Goal: Check status: Check status

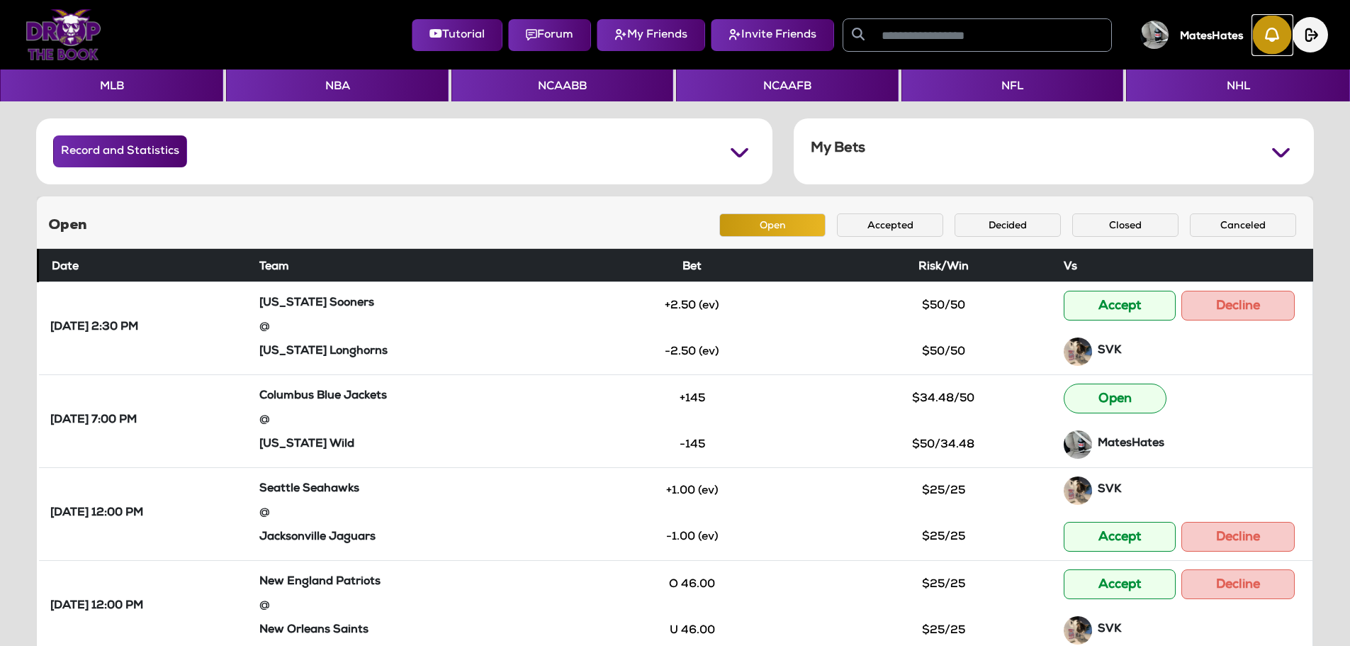
click at [1260, 45] on img "button" at bounding box center [1272, 35] width 39 height 39
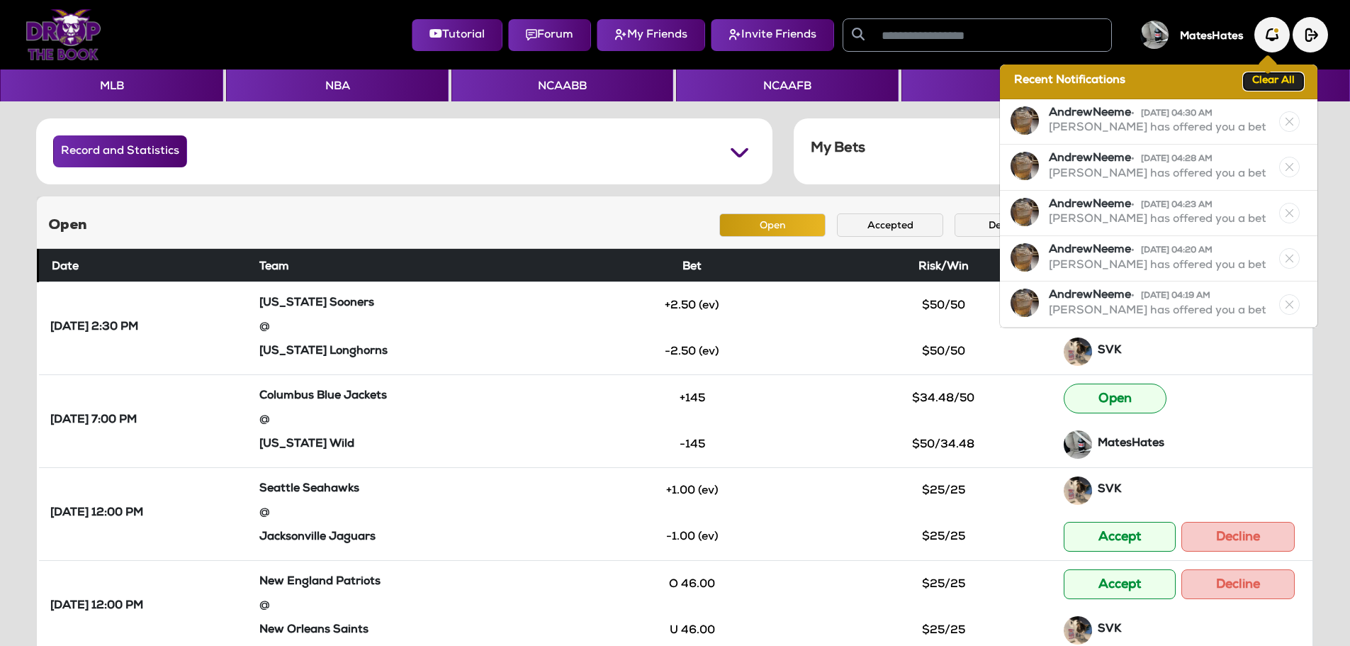
click at [1264, 85] on button "Clear All" at bounding box center [1274, 81] width 60 height 17
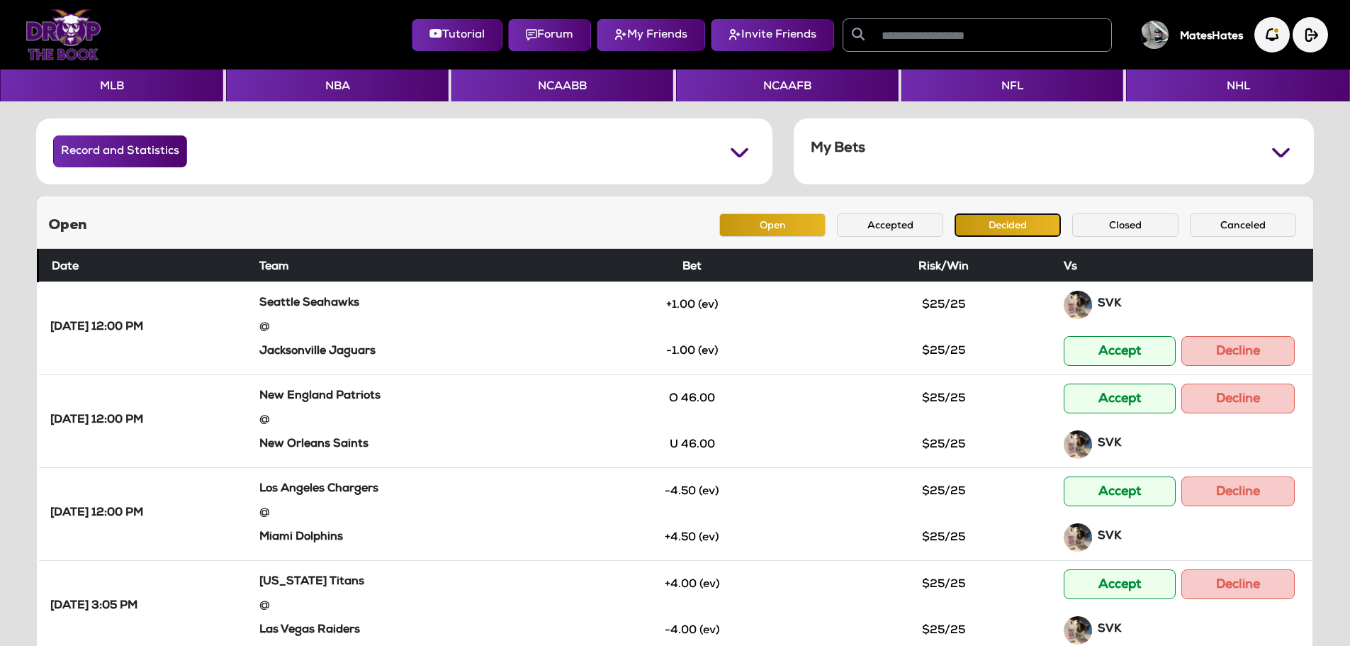
click at [990, 235] on button "Decided" at bounding box center [1008, 224] width 106 height 23
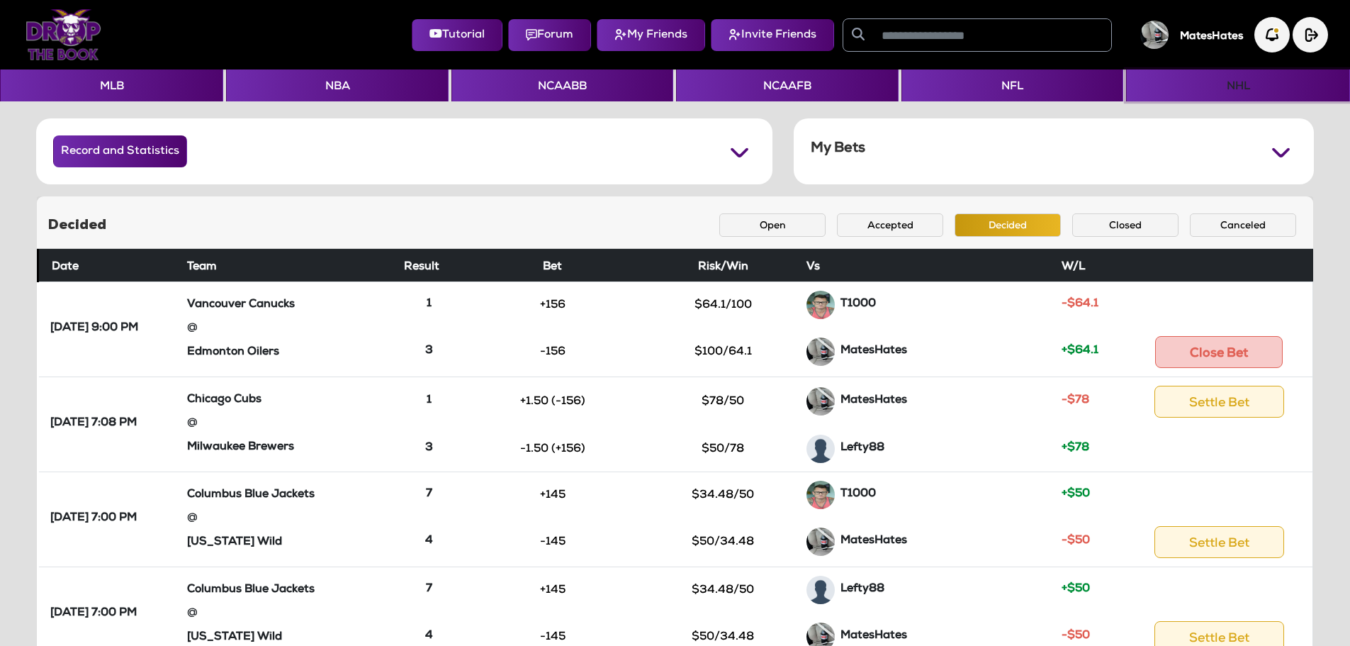
click at [1211, 91] on button "NHL" at bounding box center [1237, 85] width 223 height 32
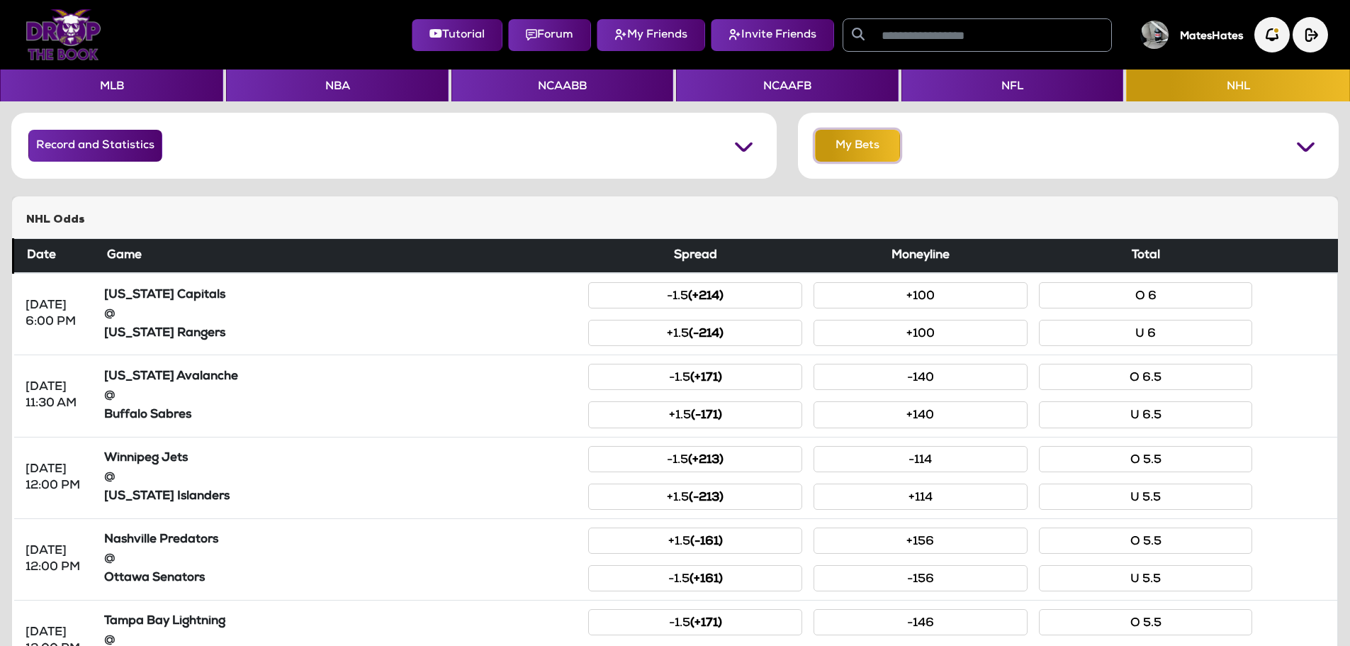
click at [854, 151] on button "My Bets" at bounding box center [857, 146] width 85 height 32
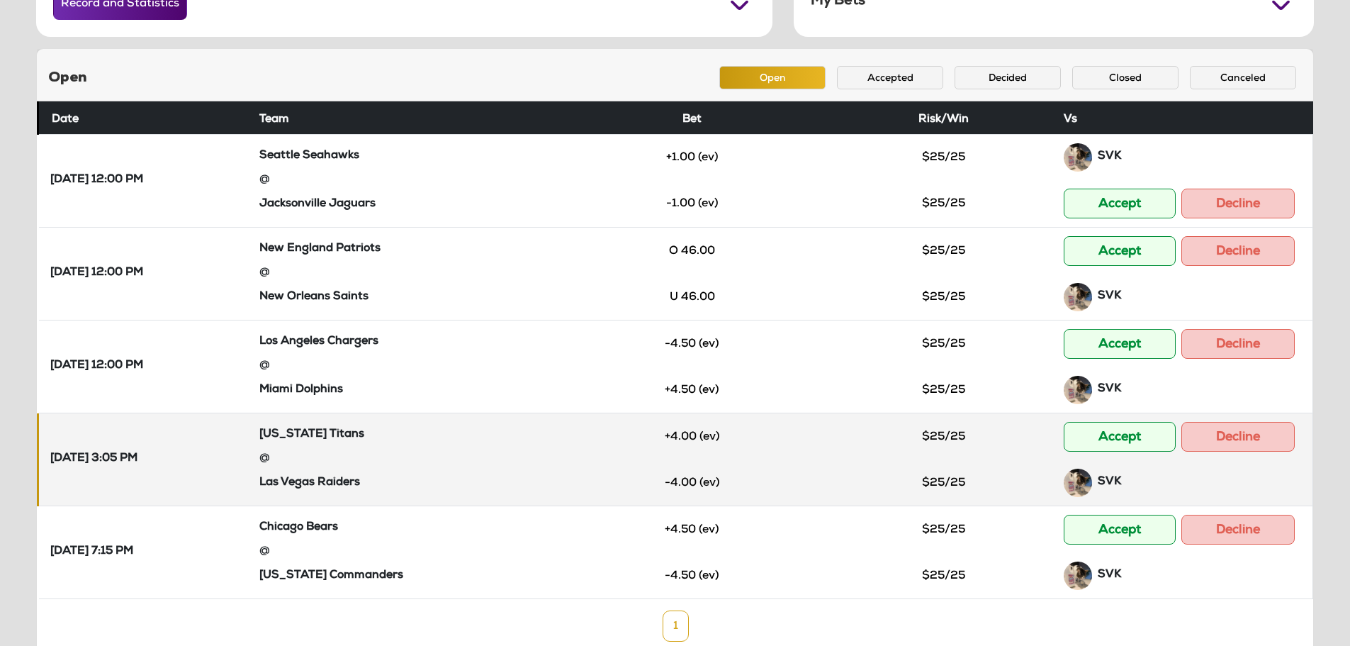
scroll to position [126, 0]
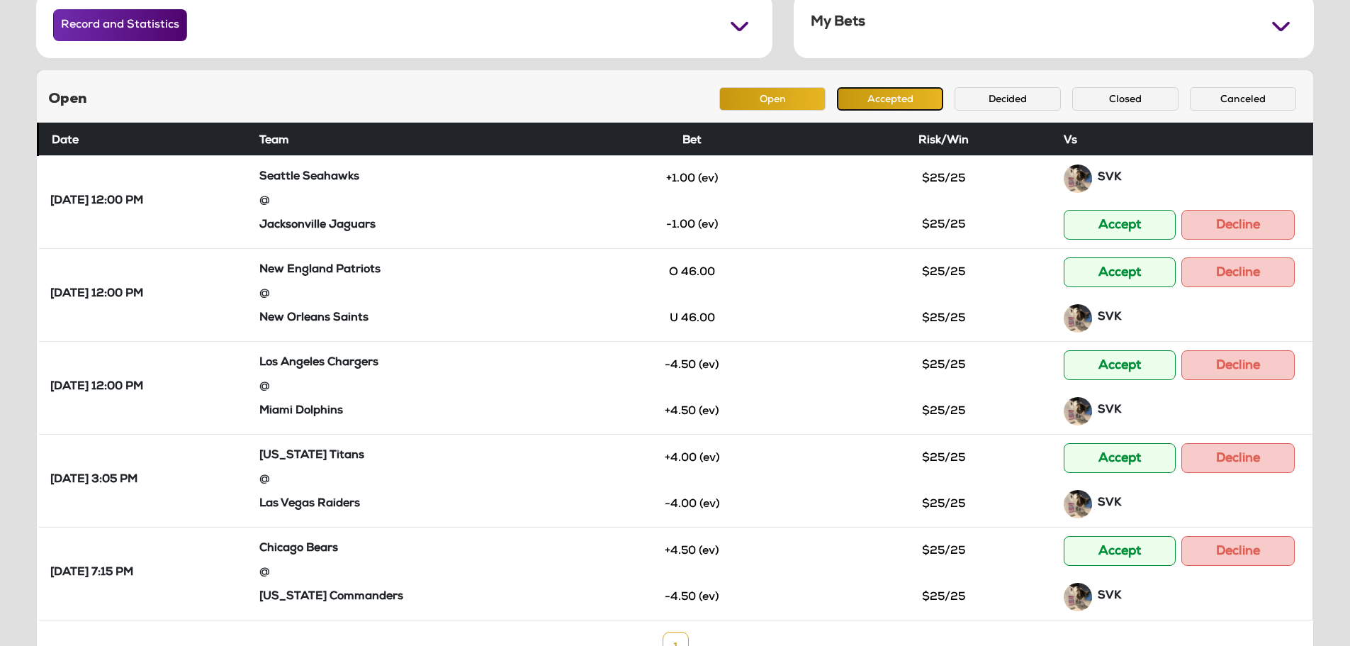
click at [895, 109] on button "Accepted" at bounding box center [890, 98] width 106 height 23
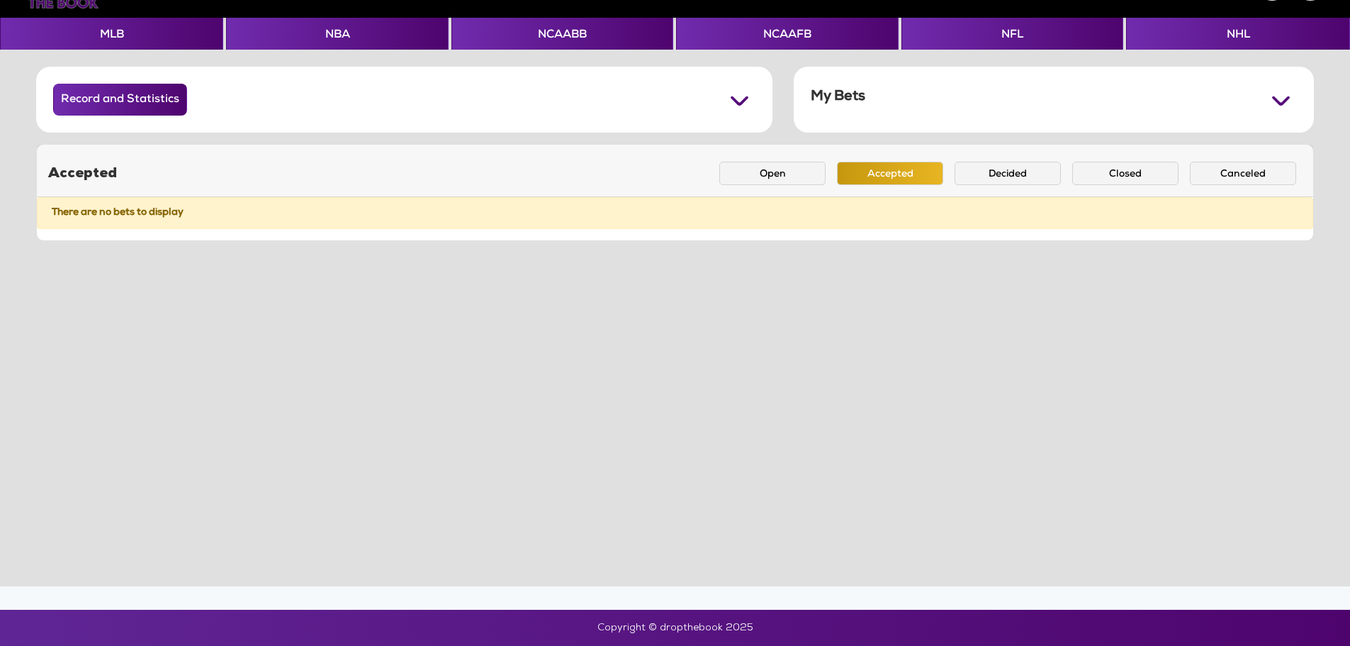
click at [631, 164] on div "Accepted Open Accepted Decided Closed Canceled" at bounding box center [675, 171] width 1276 height 52
